Goal: Task Accomplishment & Management: Complete application form

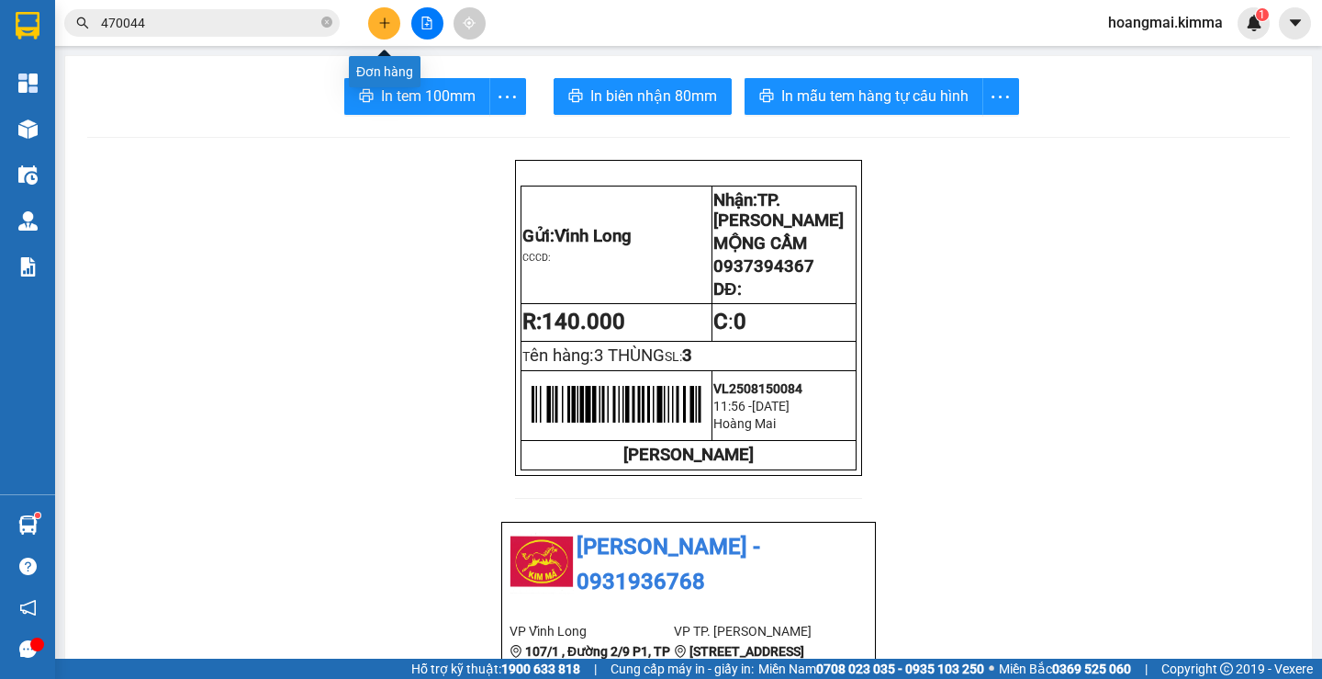
click at [391, 21] on button at bounding box center [384, 23] width 32 height 32
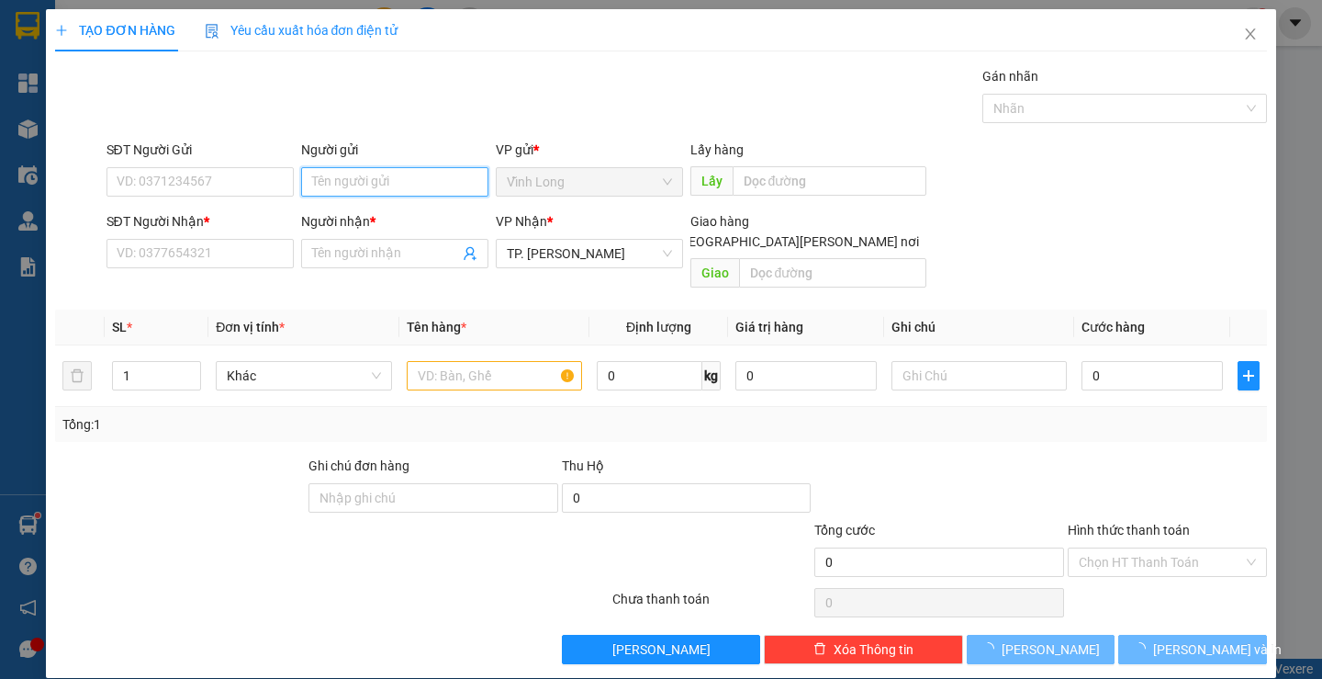
click at [390, 184] on input "Người gửi" at bounding box center [394, 181] width 187 height 29
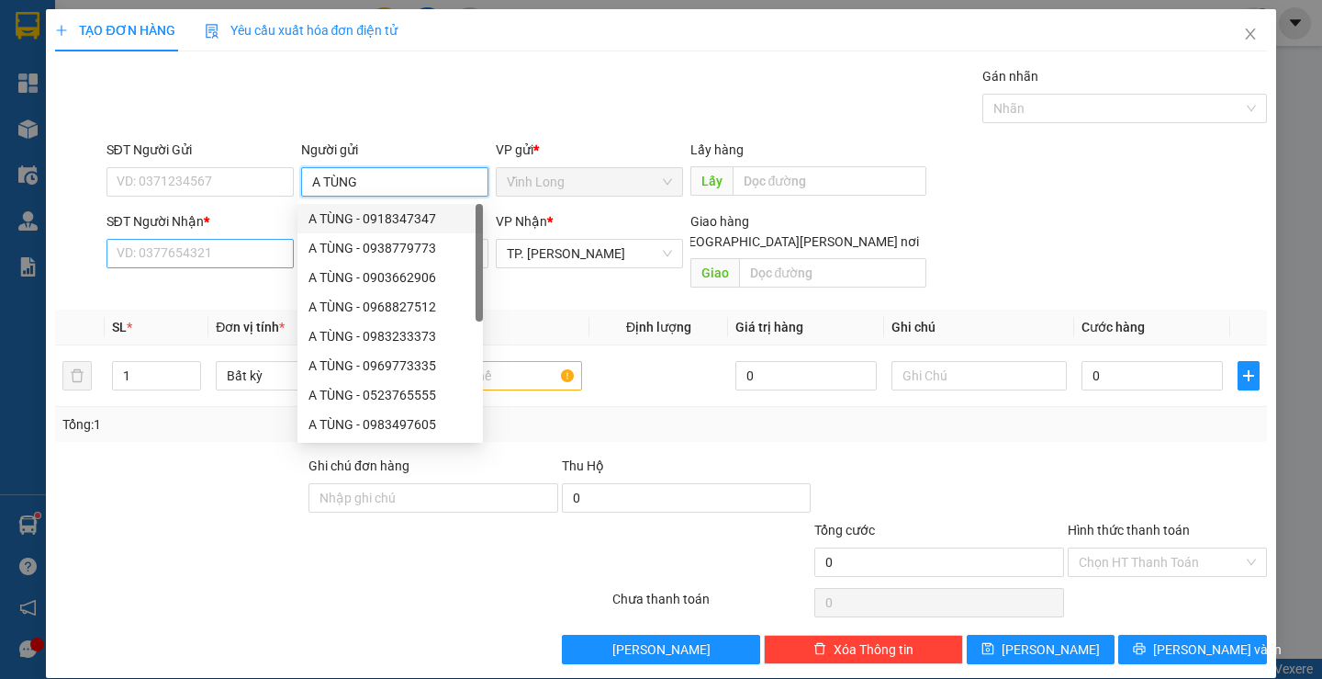
type input "A TÙNG"
click at [248, 252] on input "SĐT Người Nhận *" at bounding box center [200, 253] width 187 height 29
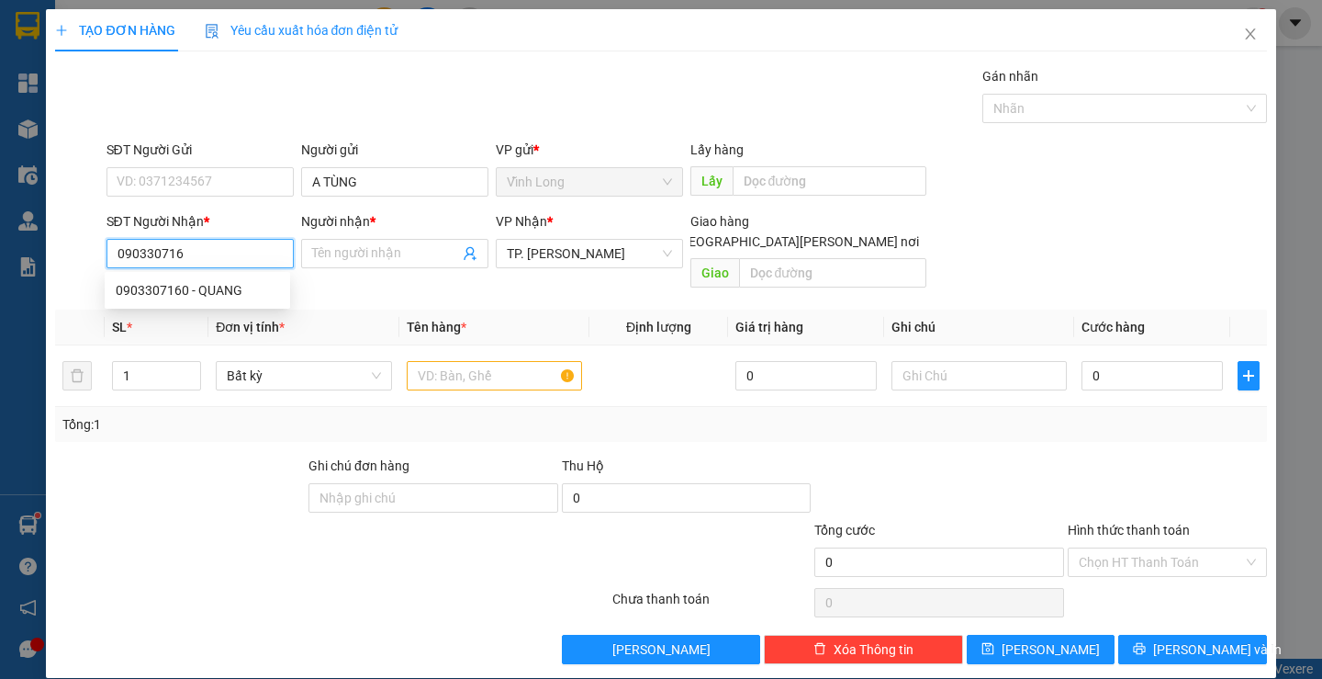
type input "0903307160"
click at [211, 290] on div "0903307160 - QUANG" at bounding box center [197, 290] width 163 height 20
type input "QUANG"
type input "0903307160"
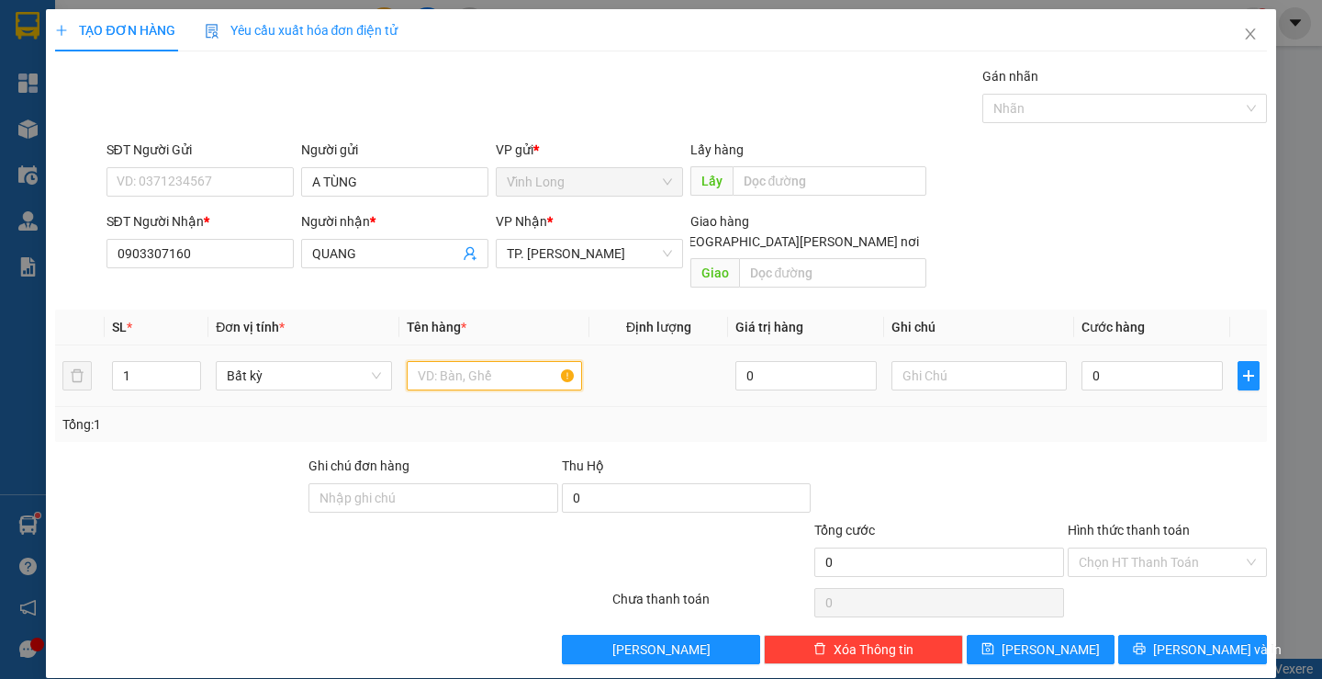
click at [488, 361] on input "text" at bounding box center [494, 375] width 175 height 29
type input "GÓI NP"
click at [977, 368] on input "text" at bounding box center [979, 375] width 175 height 29
type input "H"
click at [1101, 362] on input "0" at bounding box center [1152, 375] width 141 height 29
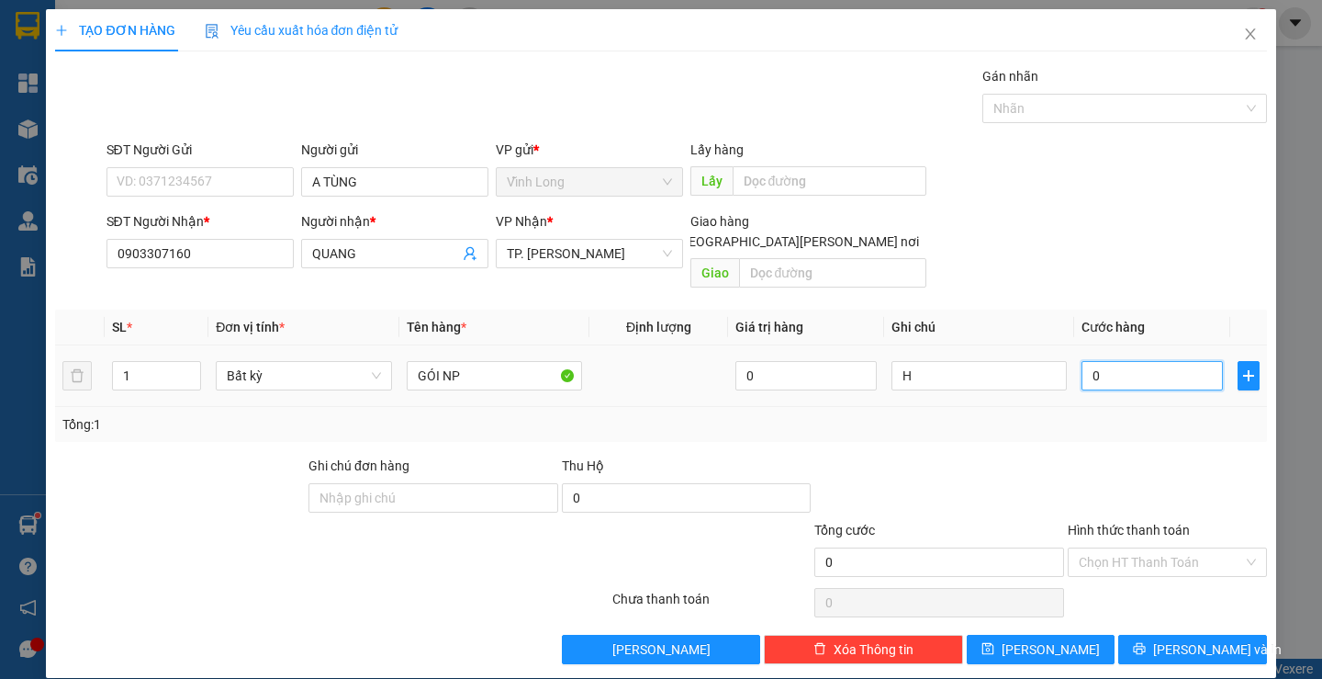
type input "4"
type input "40"
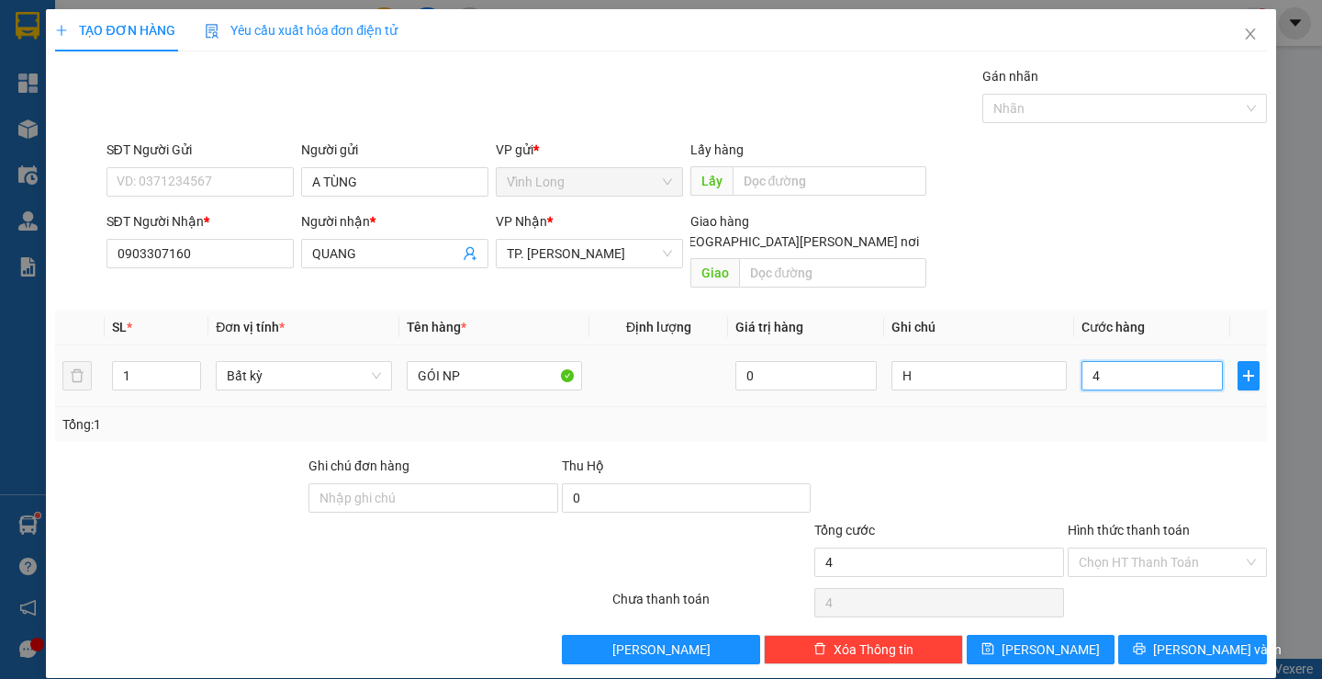
type input "40"
type input "40.000"
click at [1090, 548] on input "Hình thức thanh toán" at bounding box center [1161, 562] width 164 height 28
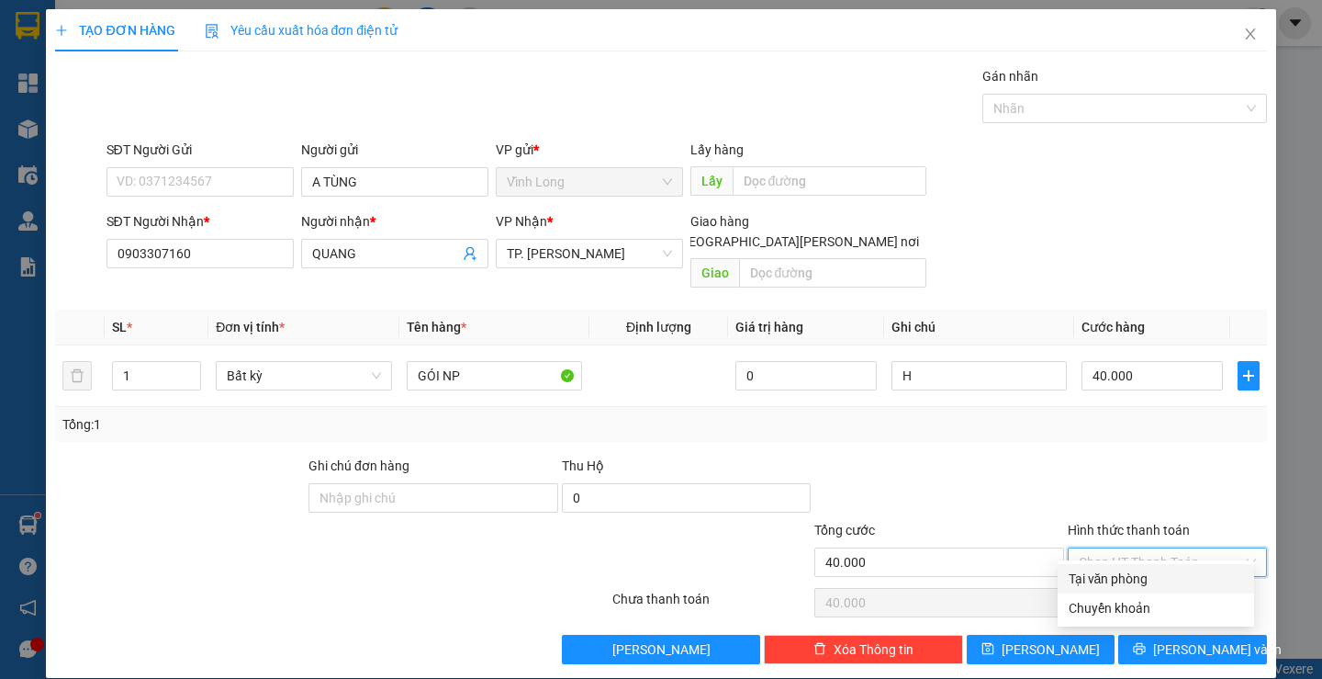
click at [1092, 575] on div "Tại văn phòng" at bounding box center [1156, 578] width 174 height 20
type input "0"
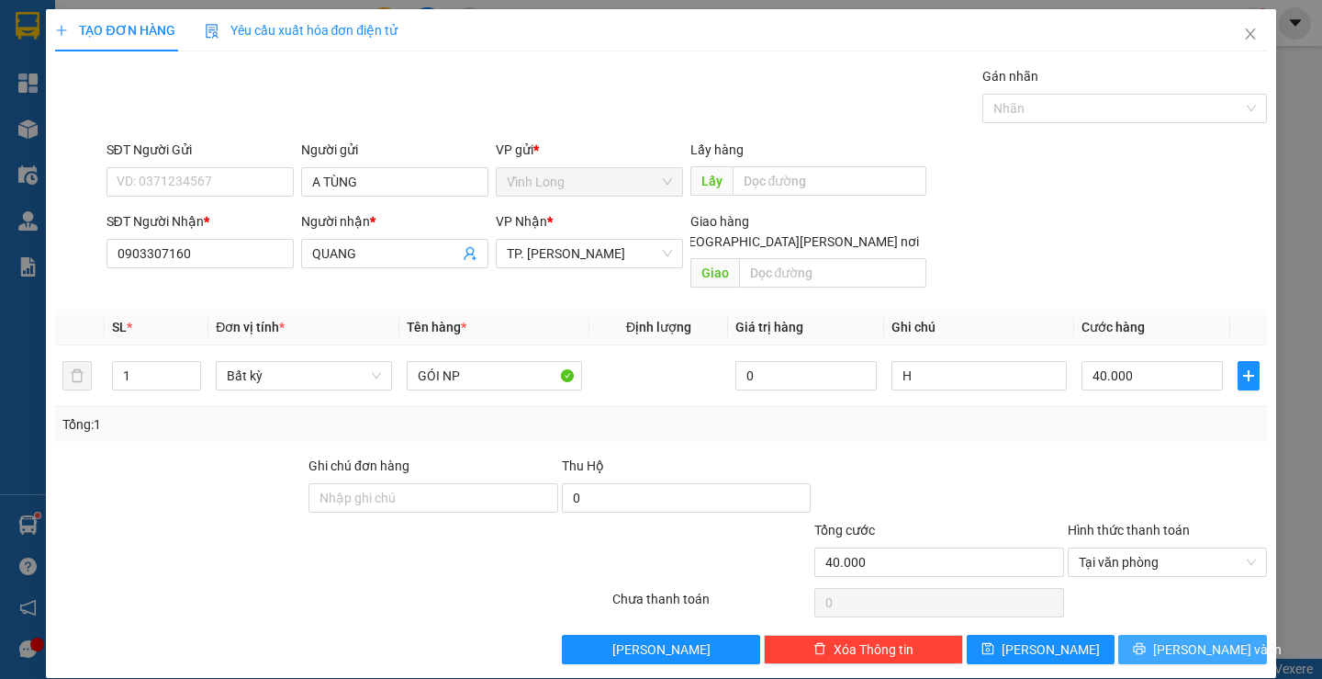
click at [1175, 639] on span "[PERSON_NAME] và In" at bounding box center [1217, 649] width 129 height 20
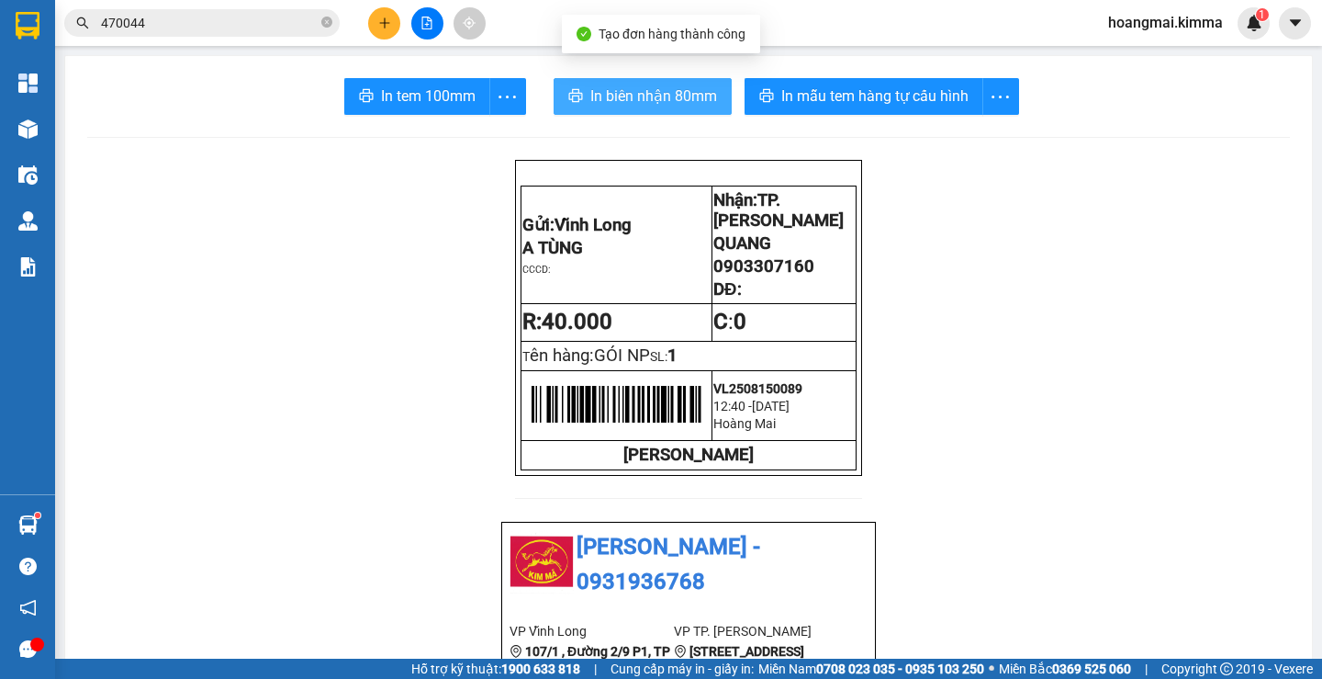
click at [590, 96] on span "In biên nhận 80mm" at bounding box center [653, 95] width 127 height 23
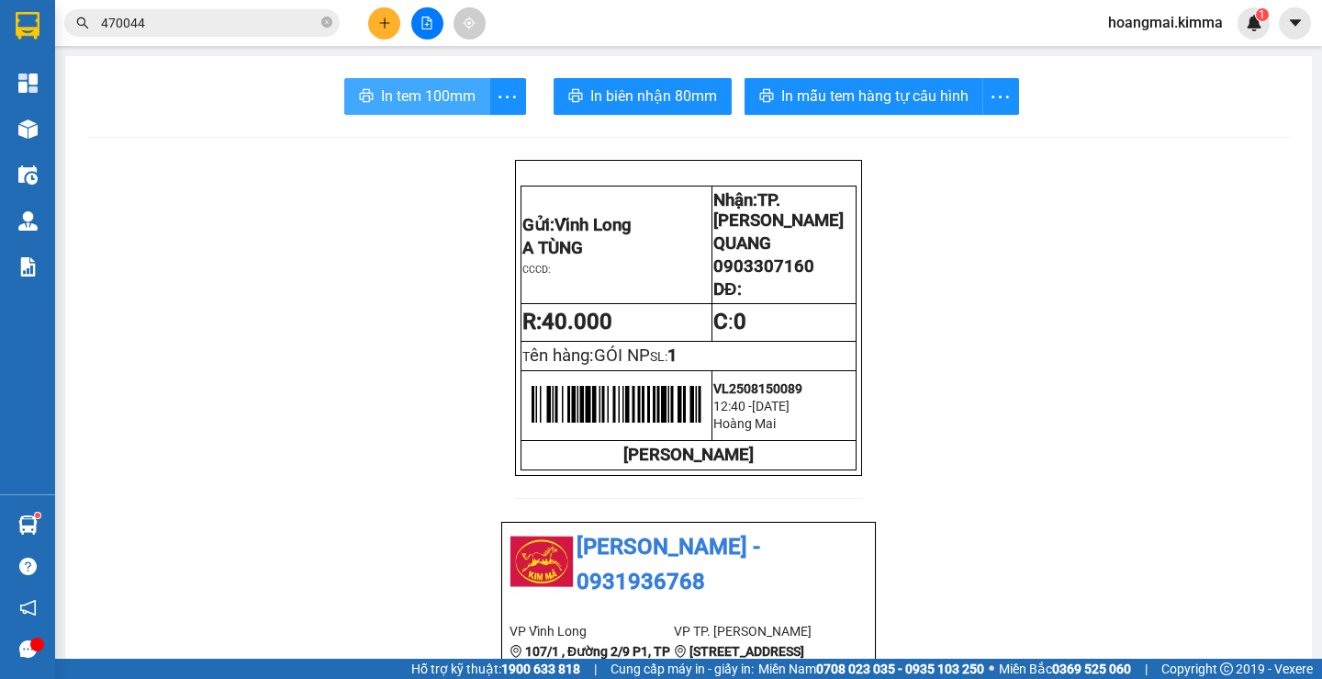
click at [424, 93] on span "In tem 100mm" at bounding box center [428, 95] width 95 height 23
